Goal: Task Accomplishment & Management: Use online tool/utility

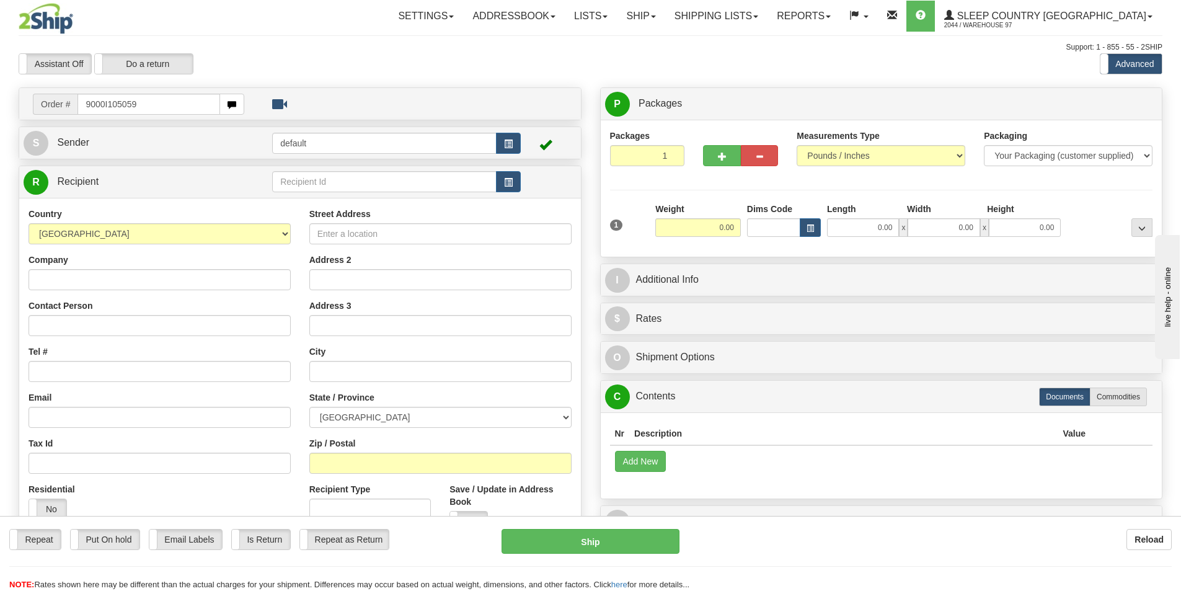
type input "9000I105059"
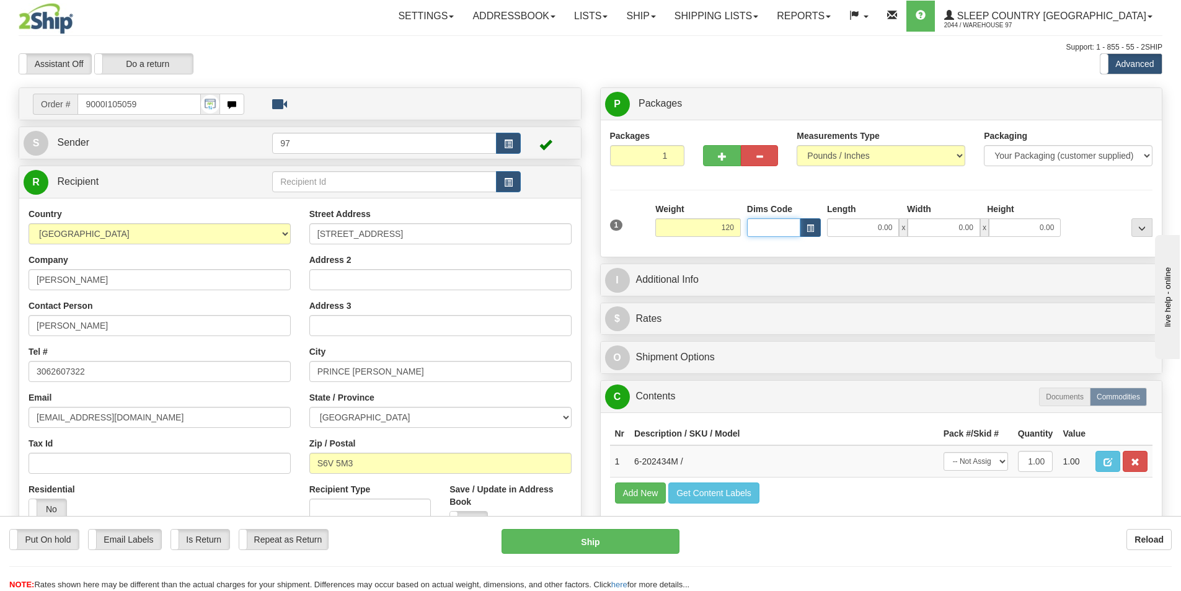
type input "120.00"
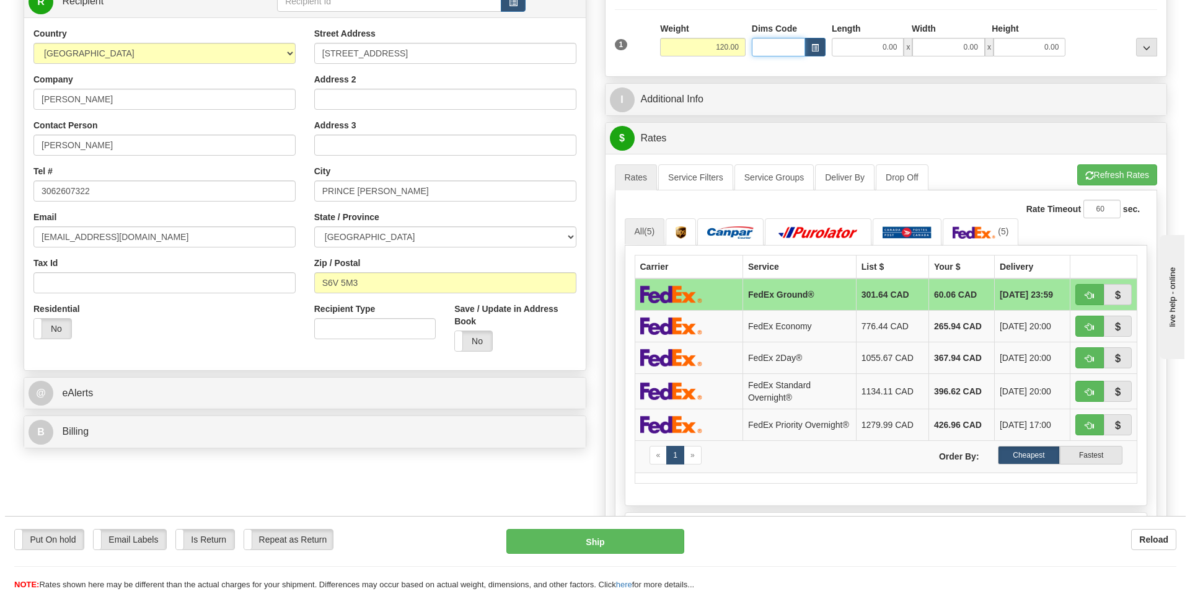
scroll to position [186, 0]
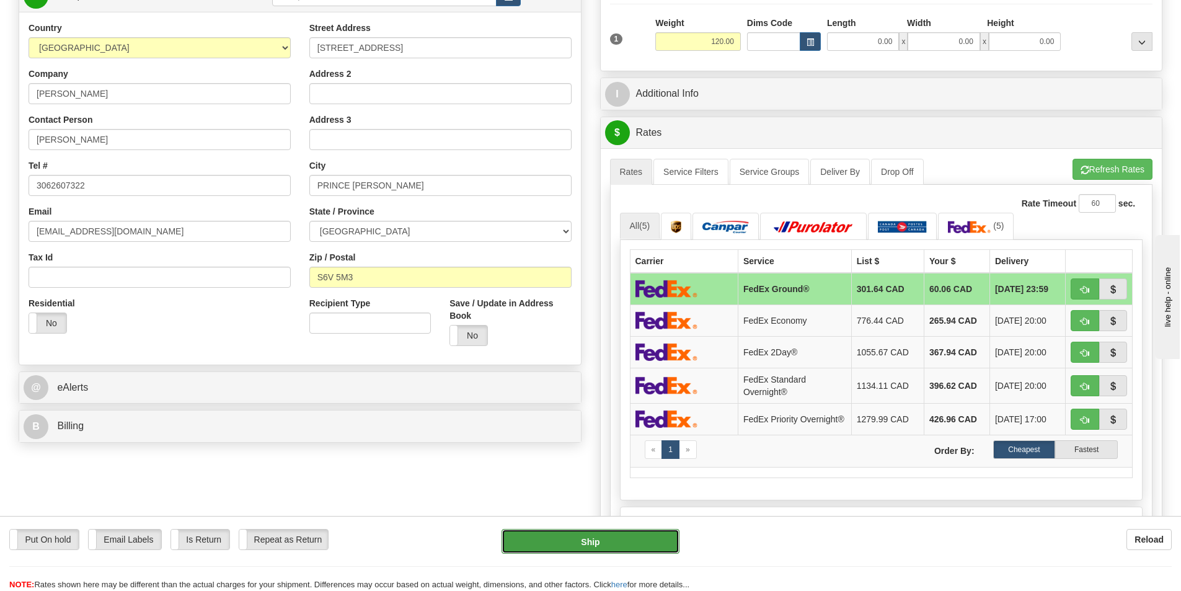
click at [617, 537] on button "Ship" at bounding box center [590, 541] width 178 height 25
type input "92"
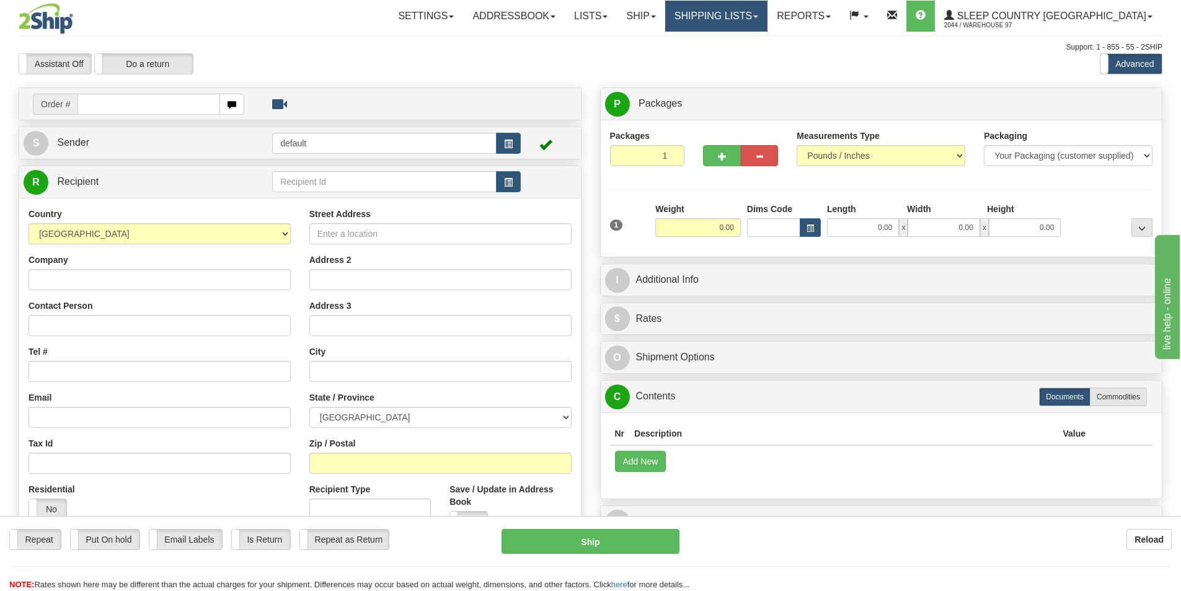
click at [762, 20] on link "Shipping lists" at bounding box center [716, 16] width 102 height 31
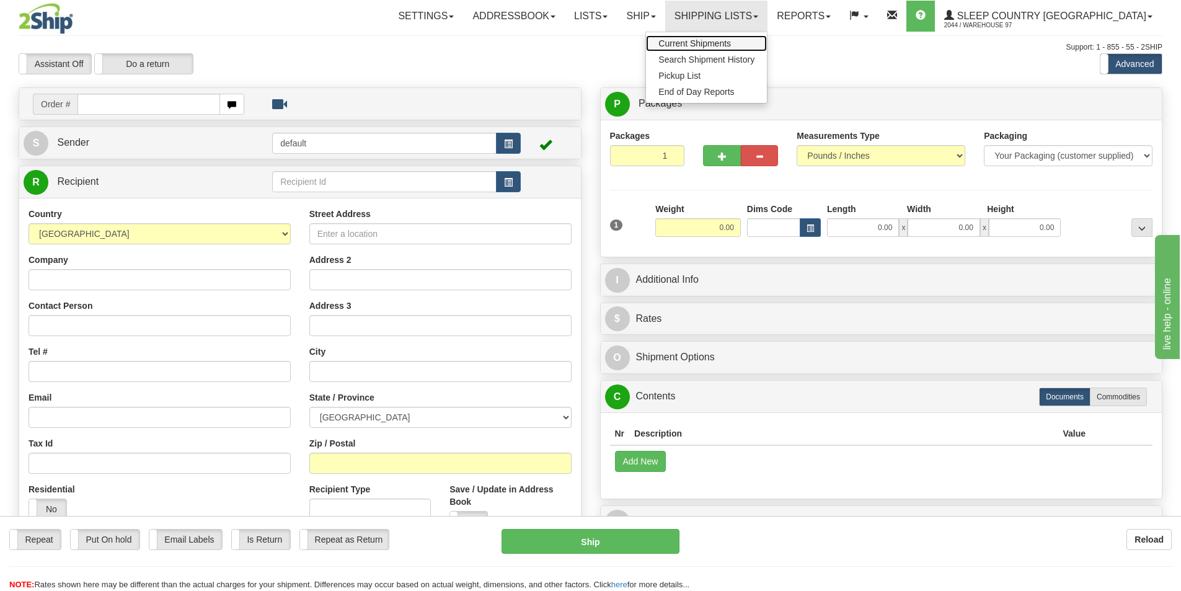
click at [731, 47] on span "Current Shipments" at bounding box center [694, 43] width 73 height 10
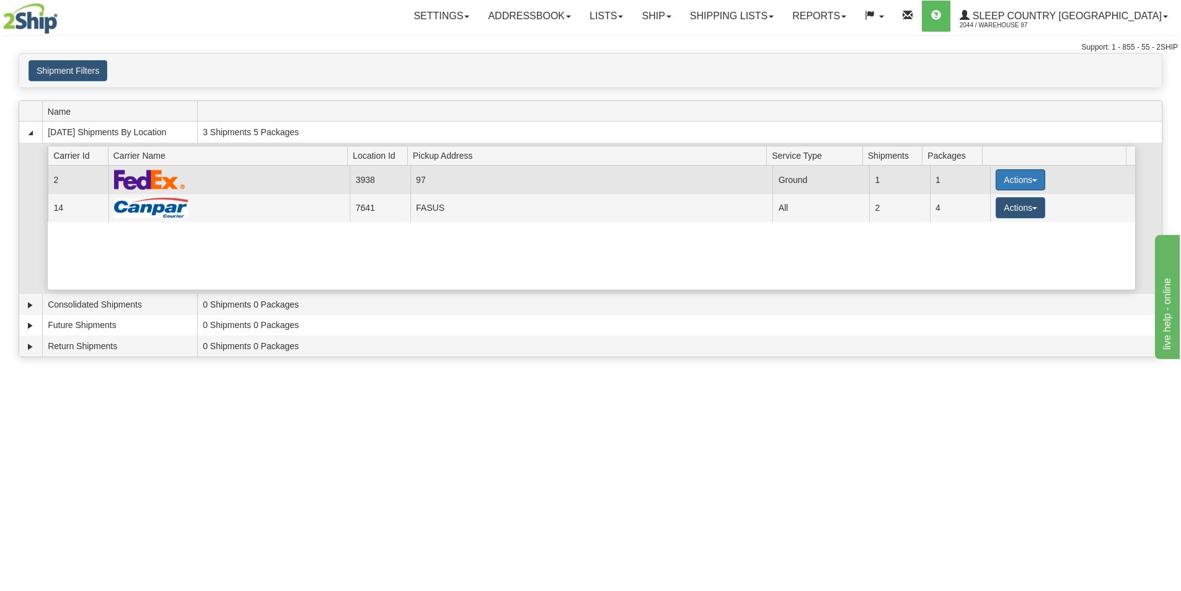
click at [1015, 175] on button "Actions" at bounding box center [1020, 179] width 50 height 21
click at [992, 223] on link "Close" at bounding box center [994, 219] width 99 height 16
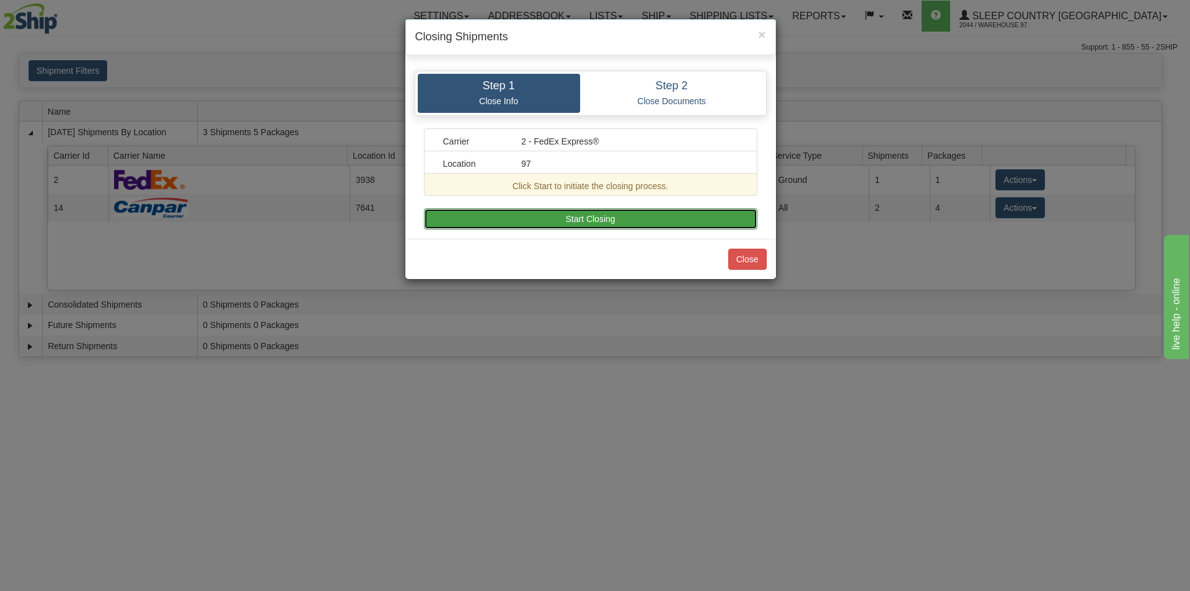
click at [503, 228] on button "Start Closing" at bounding box center [590, 218] width 333 height 21
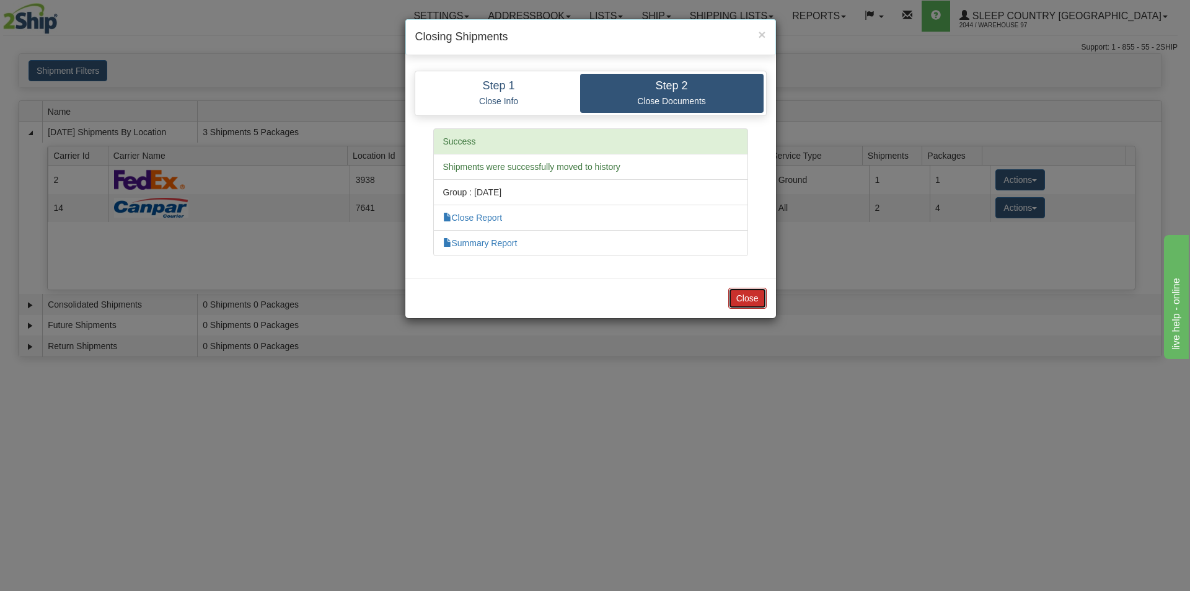
click at [749, 299] on button "Close" at bounding box center [747, 298] width 38 height 21
